Goal: Task Accomplishment & Management: Complete application form

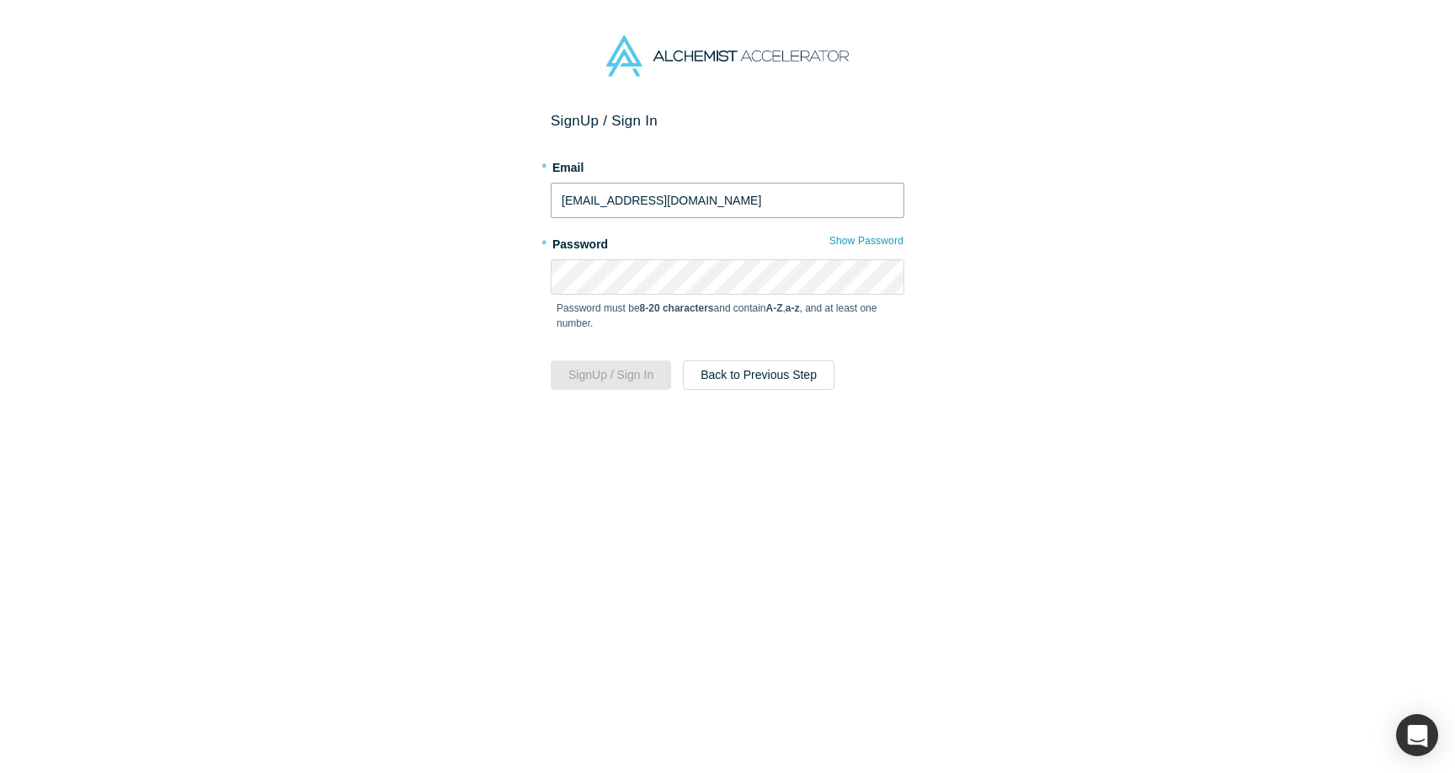
click at [719, 203] on input "[EMAIL_ADDRESS][DOMAIN_NAME]" at bounding box center [728, 200] width 354 height 35
type input "j"
type input "[EMAIL_ADDRESS][DOMAIN_NAME]"
click at [910, 430] on div "Sign Up / Sign In * Email [EMAIL_ADDRESS][DOMAIN_NAME] * Password Show Password…" at bounding box center [727, 442] width 1455 height 661
click at [622, 371] on button "Sign Up / Sign In" at bounding box center [611, 374] width 120 height 29
